Goal: Information Seeking & Learning: Learn about a topic

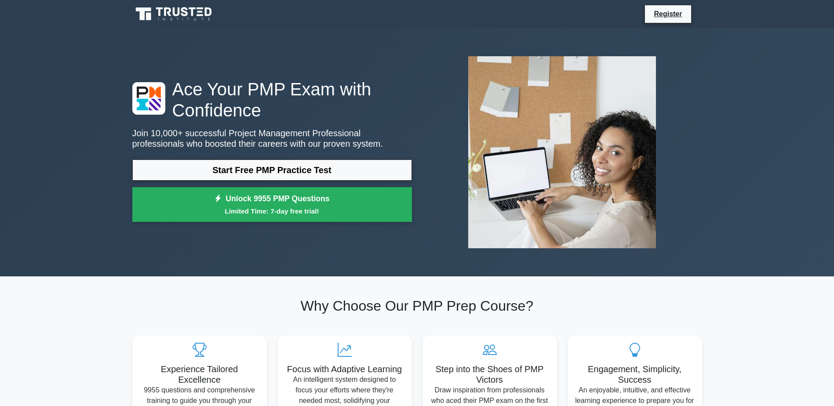
drag, startPoint x: 418, startPoint y: 2, endPoint x: 393, endPoint y: 77, distance: 79.5
click at [393, 77] on div "Ace Your PMP Exam with Confidence Join 10,000+ successful Project Management Pr…" at bounding box center [417, 152] width 580 height 206
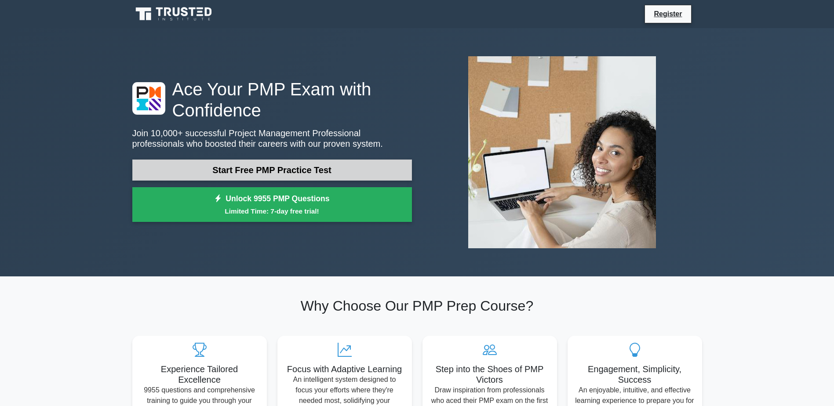
click at [303, 166] on link "Start Free PMP Practice Test" at bounding box center [272, 170] width 280 height 21
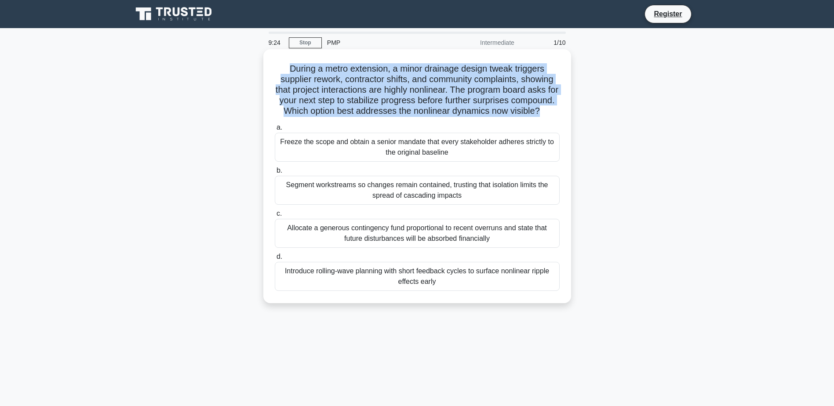
drag, startPoint x: 283, startPoint y: 68, endPoint x: 424, endPoint y: 121, distance: 151.4
click at [424, 117] on h5 "During a metro extension, a minor drainage design tweak triggers supplier rewor…" at bounding box center [417, 90] width 287 height 54
drag, startPoint x: 424, startPoint y: 121, endPoint x: 419, endPoint y: 109, distance: 13.6
copy h5 "During a metro extension, a minor drainage design tweak triggers supplier rewor…"
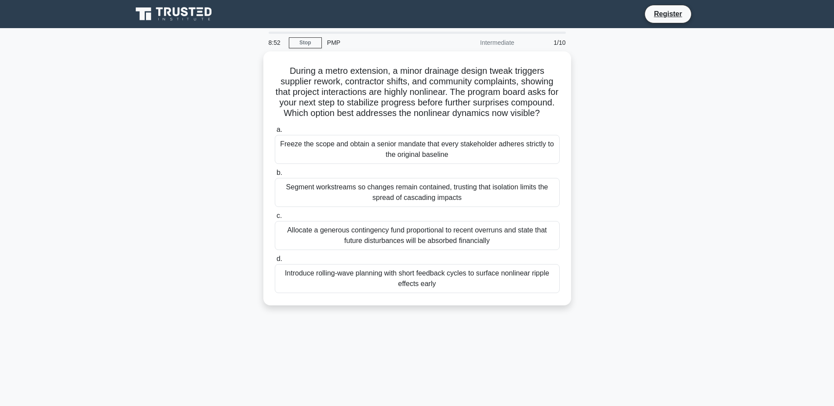
click at [681, 175] on div "During a metro extension, a minor drainage design tweak triggers supplier rewor…" at bounding box center [417, 183] width 580 height 265
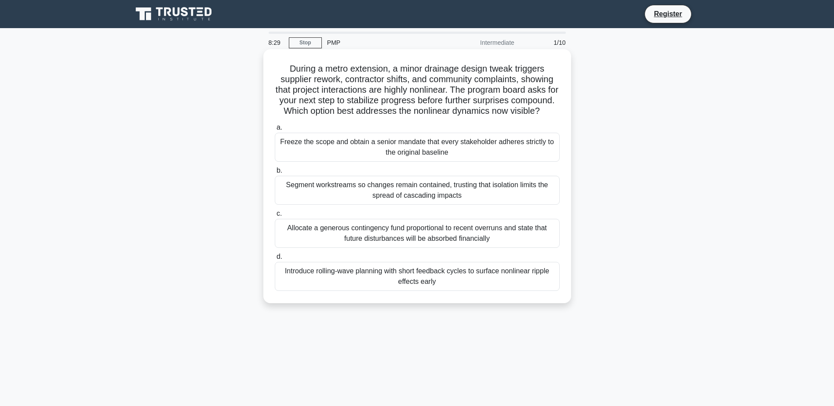
click at [442, 284] on div "Introduce rolling-wave planning with short feedback cycles to surface nonlinear…" at bounding box center [417, 276] width 285 height 29
click at [275, 260] on input "d. Introduce rolling-wave planning with short feedback cycles to surface nonlin…" at bounding box center [275, 257] width 0 height 6
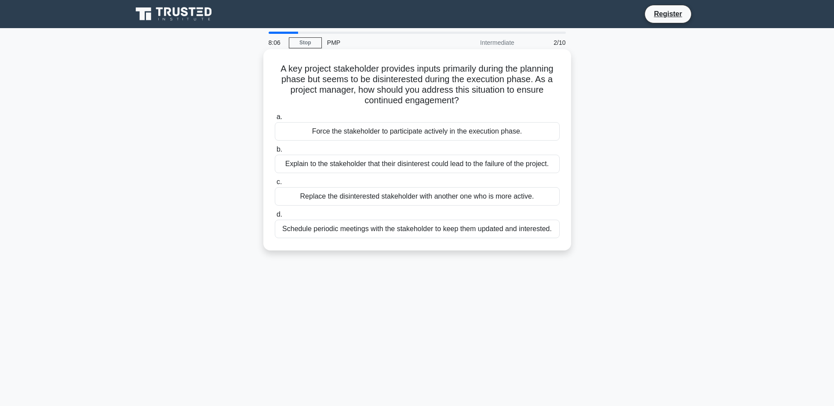
click at [502, 231] on div "Schedule periodic meetings with the stakeholder to keep them updated and intere…" at bounding box center [417, 229] width 285 height 18
click at [275, 218] on input "d. Schedule periodic meetings with the stakeholder to keep them updated and int…" at bounding box center [275, 215] width 0 height 6
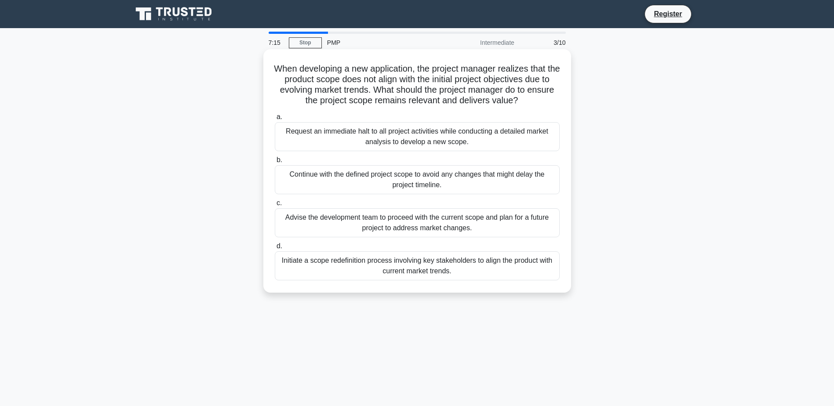
click at [466, 264] on div "Initiate a scope redefinition process involving key stakeholders to align the p…" at bounding box center [417, 265] width 285 height 29
click at [275, 249] on input "d. Initiate a scope redefinition process involving key stakeholders to align th…" at bounding box center [275, 247] width 0 height 6
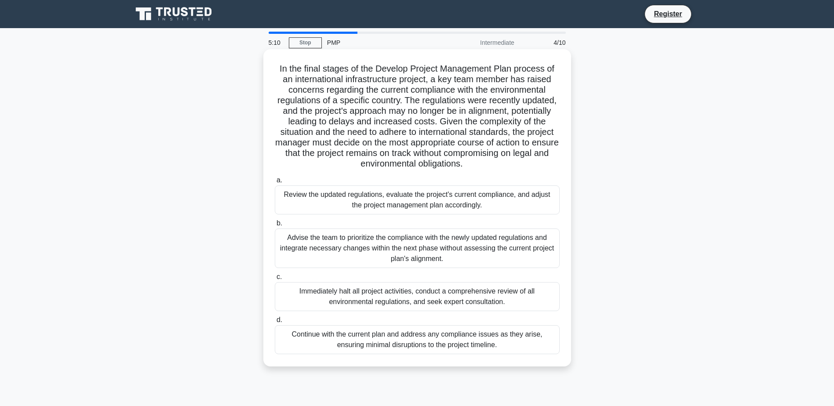
click at [441, 244] on div "Advise the team to prioritize the compliance with the newly updated regulations…" at bounding box center [417, 249] width 285 height 40
click at [275, 226] on input "b. Advise the team to prioritize the compliance with the newly updated regulati…" at bounding box center [275, 224] width 0 height 6
